Goal: Use online tool/utility: Utilize a website feature to perform a specific function

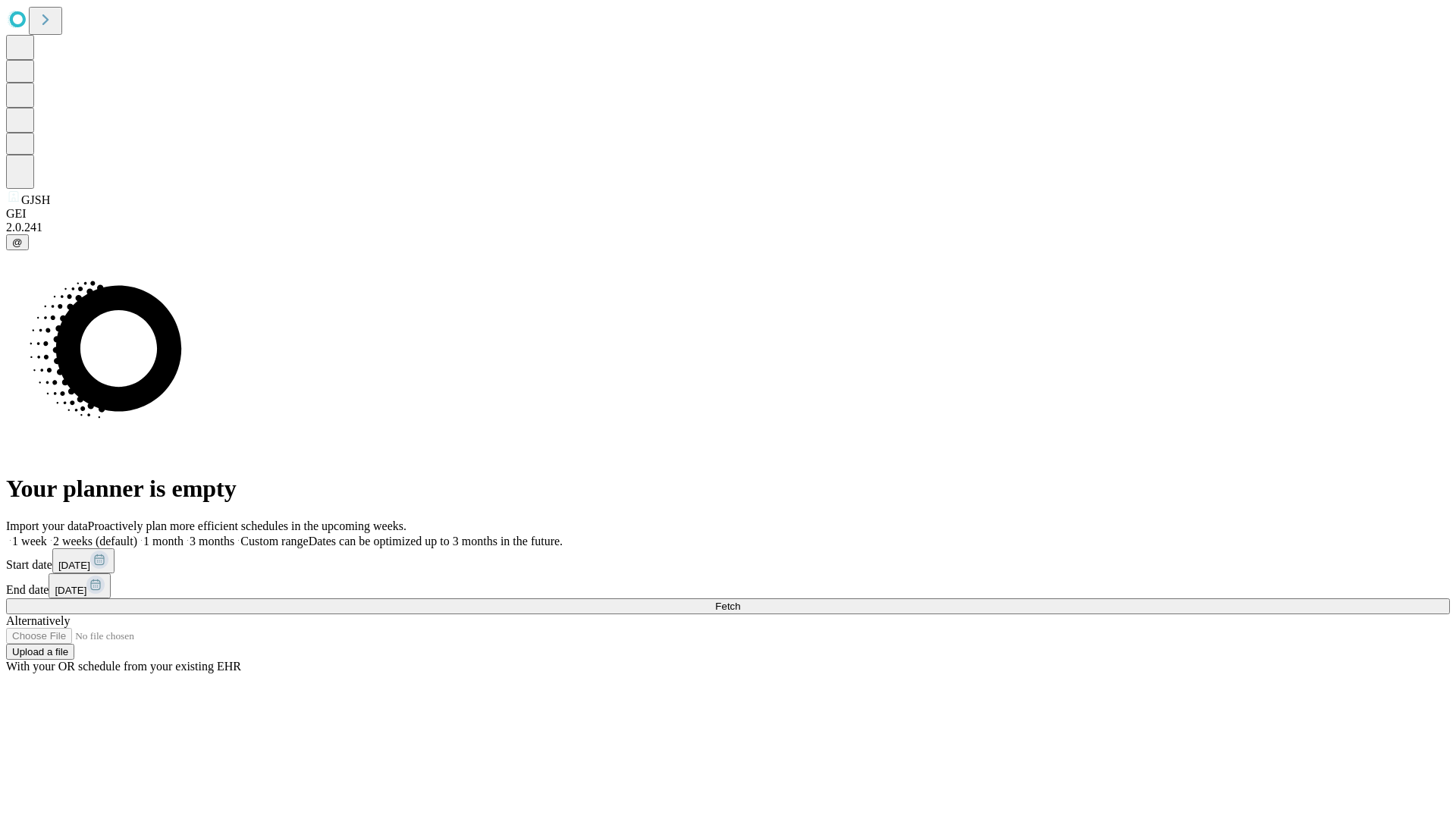
click at [741, 600] on span "Fetch" at bounding box center [728, 606] width 25 height 11
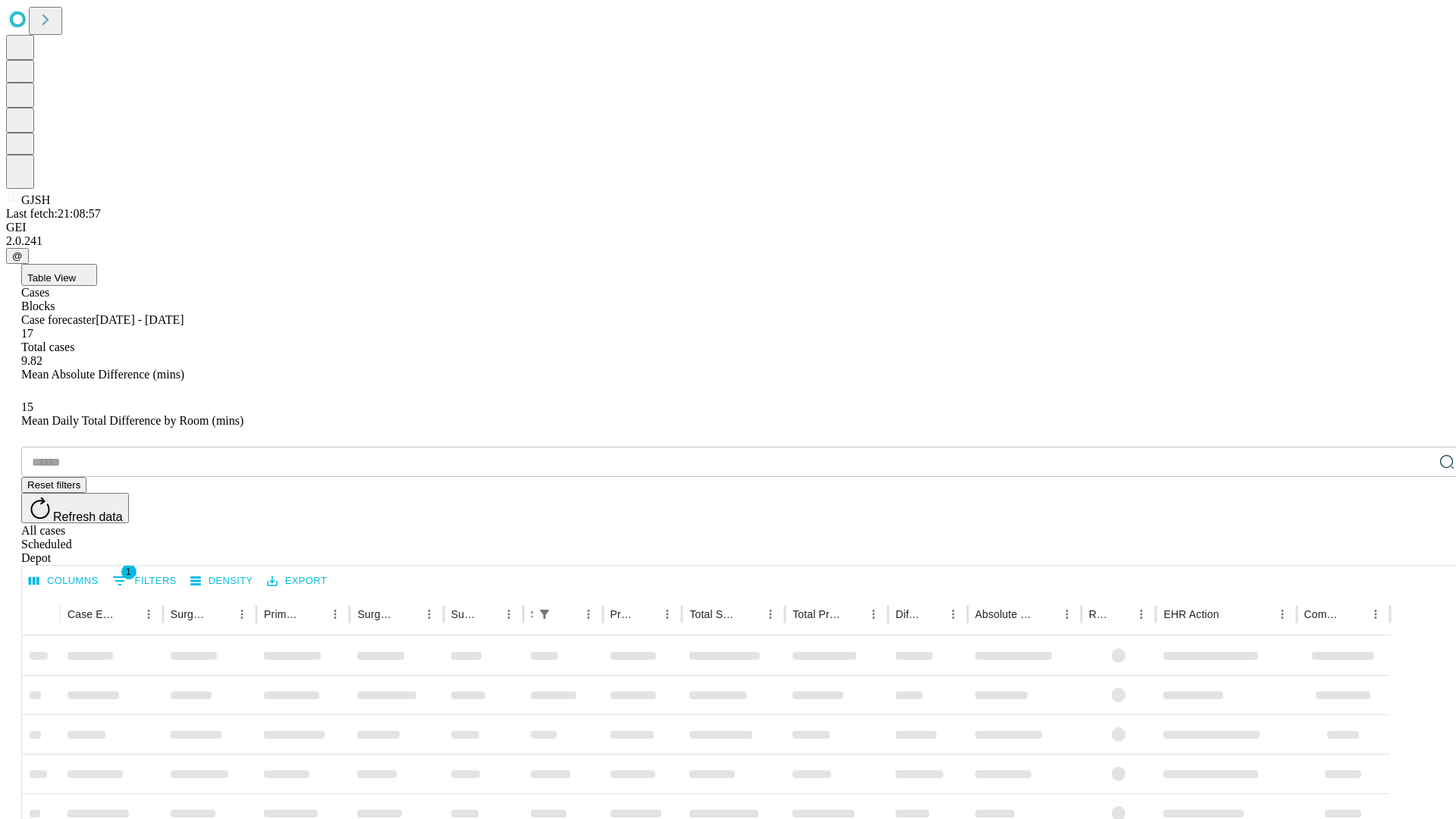
click at [76, 272] on span "Table View" at bounding box center [51, 278] width 49 height 11
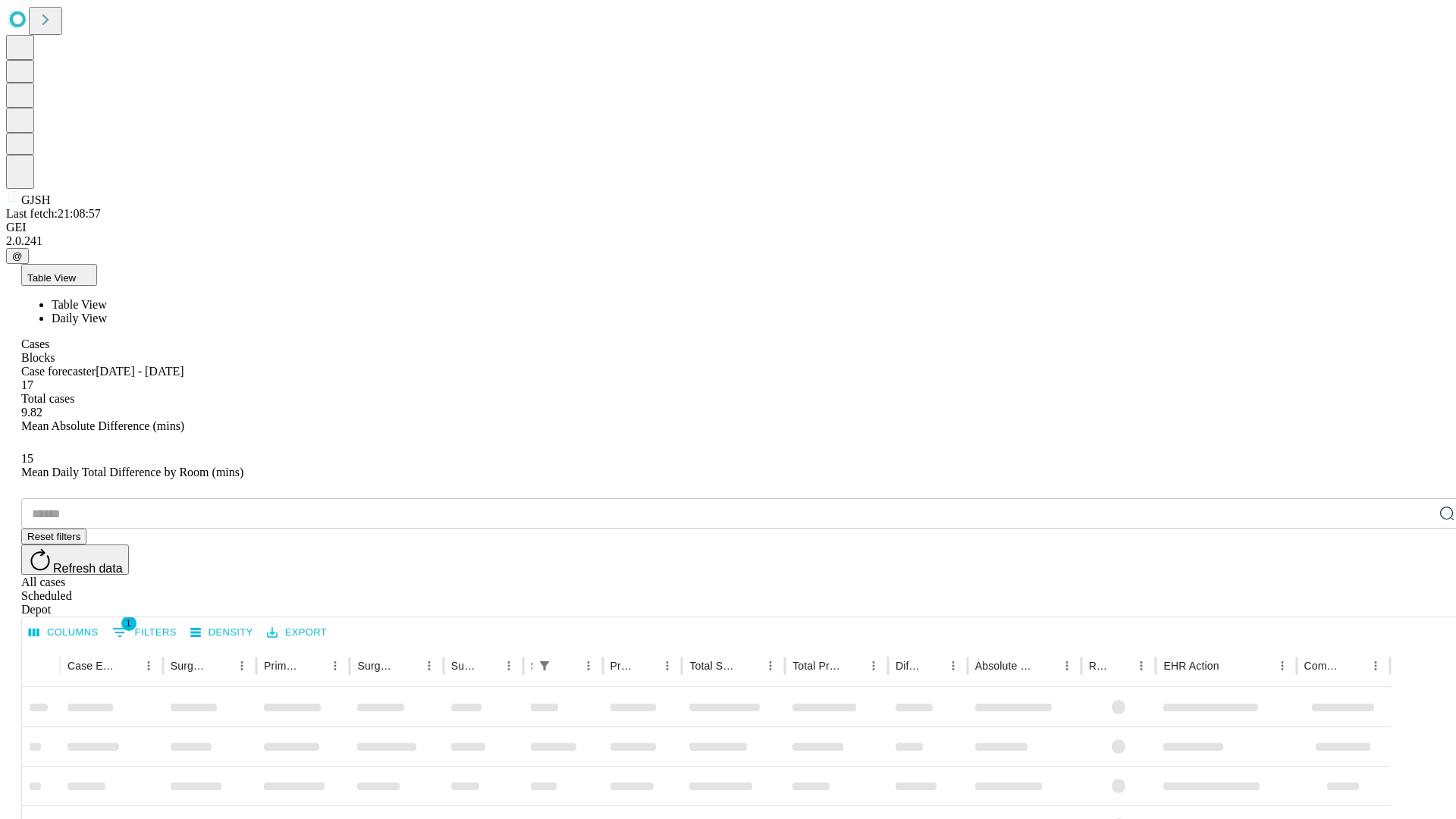
click at [107, 311] on span "Daily View" at bounding box center [79, 318] width 55 height 13
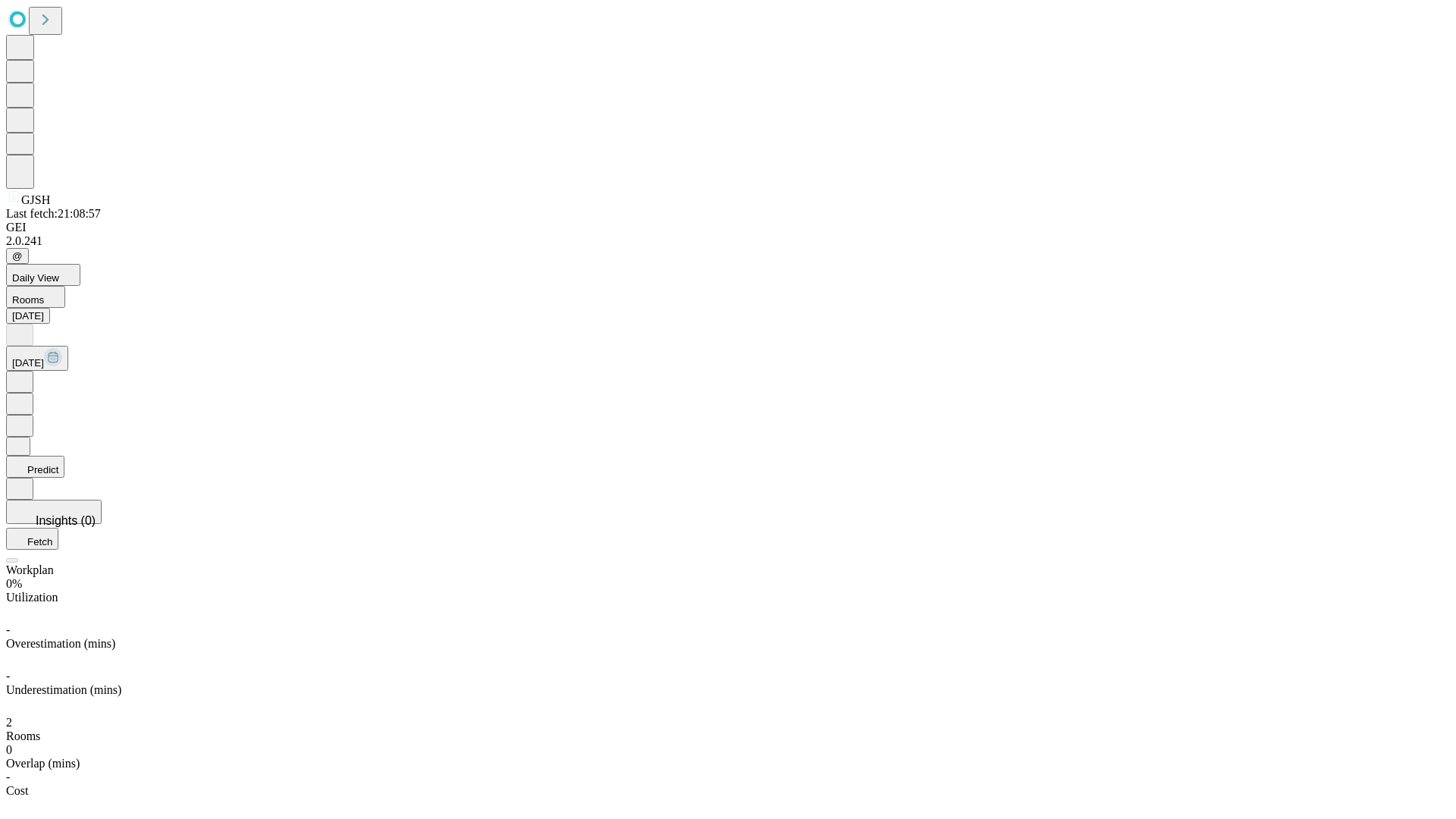
click at [65, 455] on button "Predict" at bounding box center [35, 467] width 58 height 22
